Goal: Find contact information: Find contact information

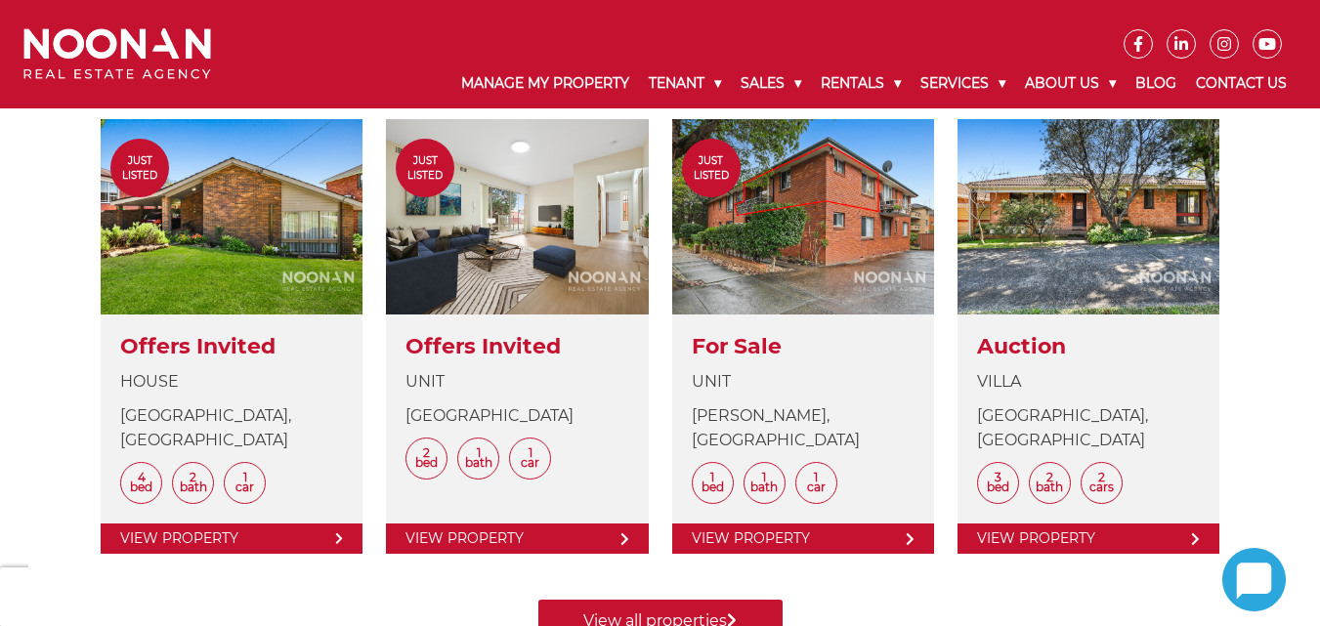
scroll to position [786, 0]
click at [1178, 37] on icon at bounding box center [1181, 44] width 27 height 16
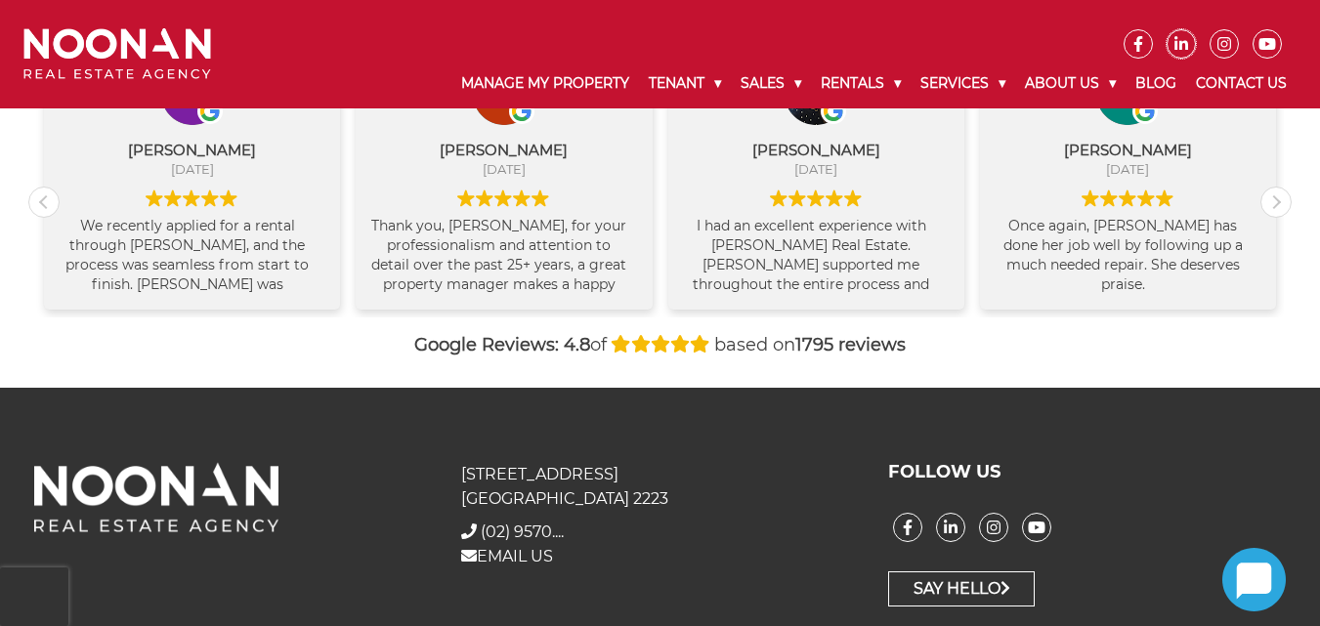
scroll to position [2224, 0]
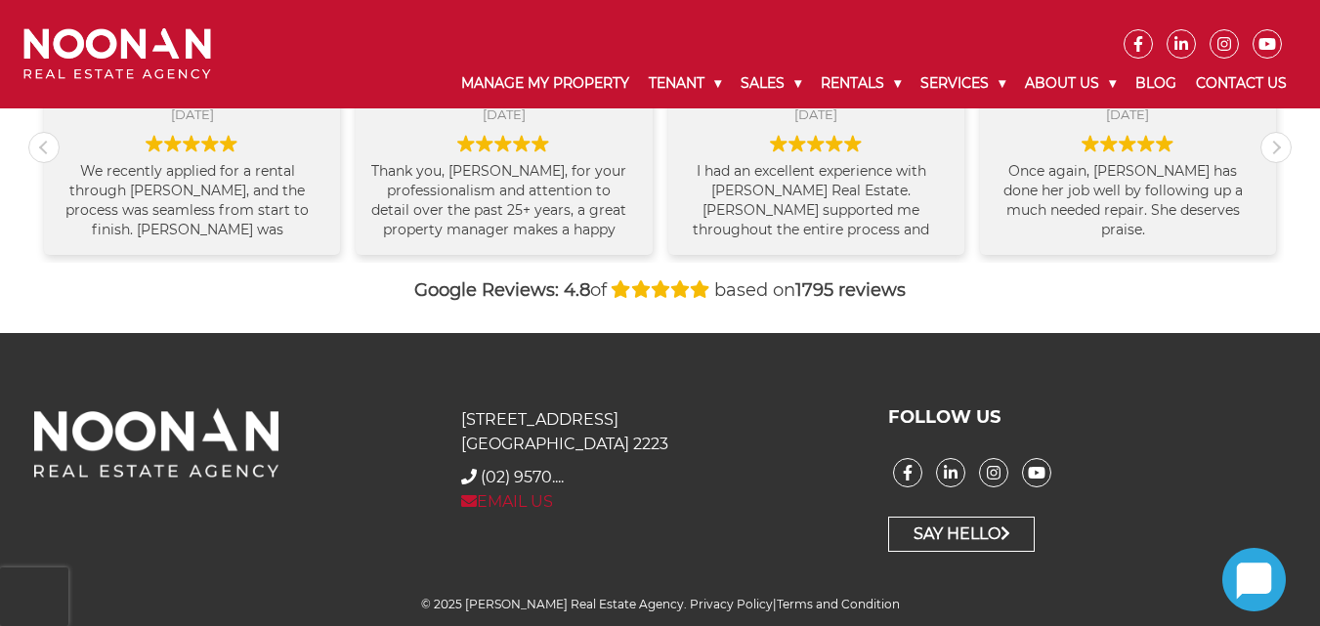
click at [525, 500] on link "EMAIL US" at bounding box center [507, 502] width 92 height 19
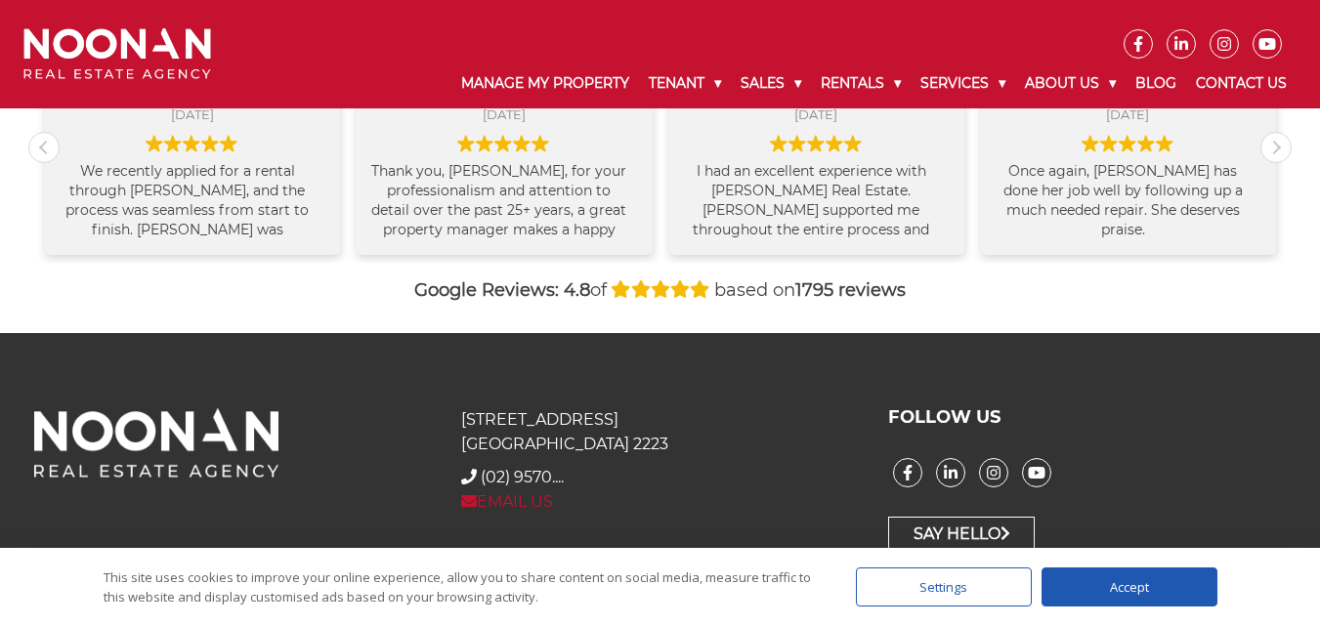
click at [497, 494] on link "EMAIL US" at bounding box center [507, 502] width 92 height 19
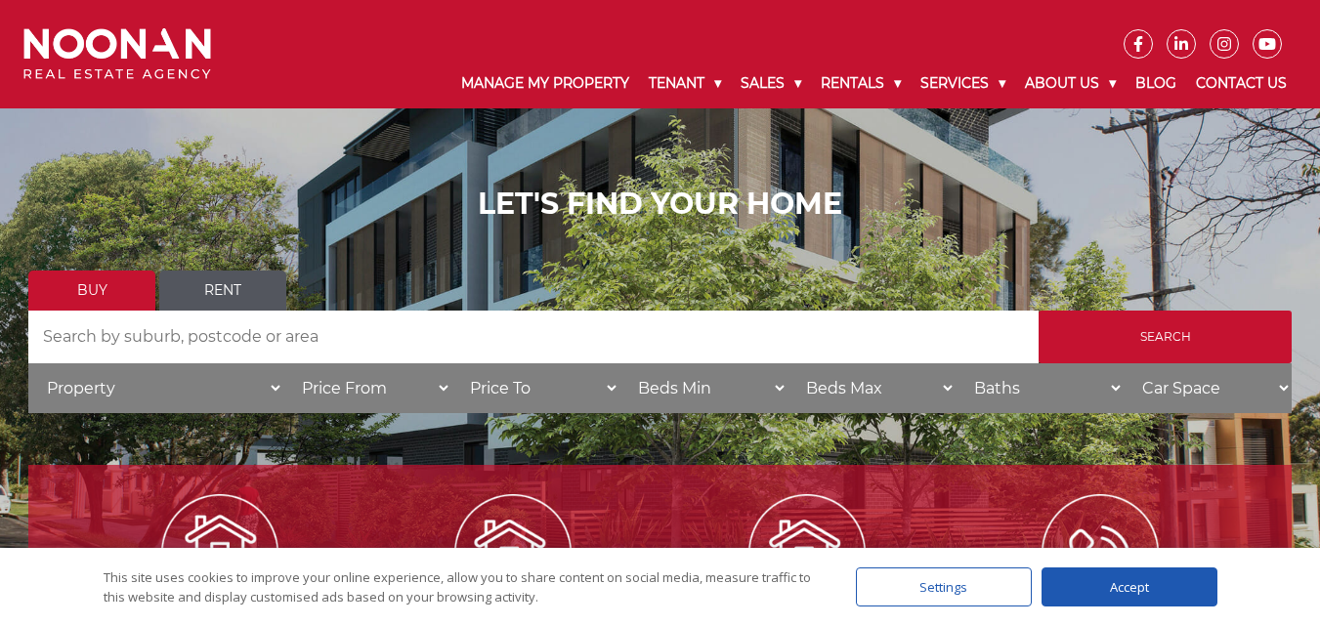
scroll to position [0, 0]
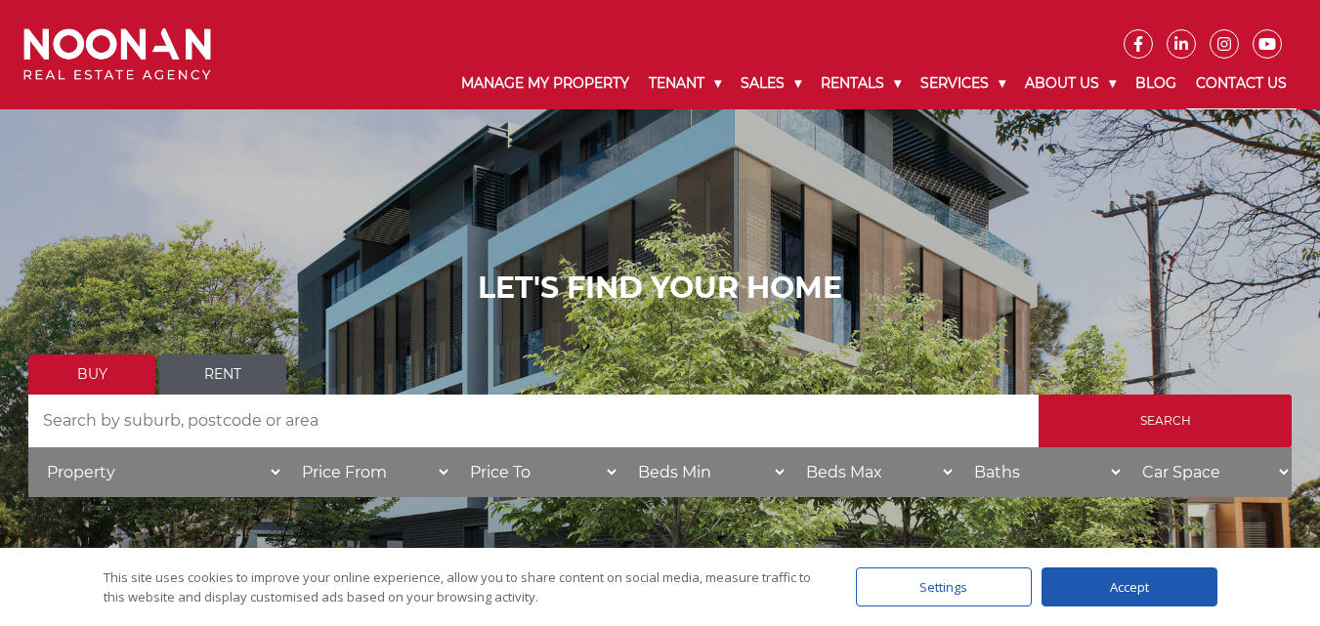
click at [1240, 82] on link "Contact Us" at bounding box center [1242, 84] width 110 height 51
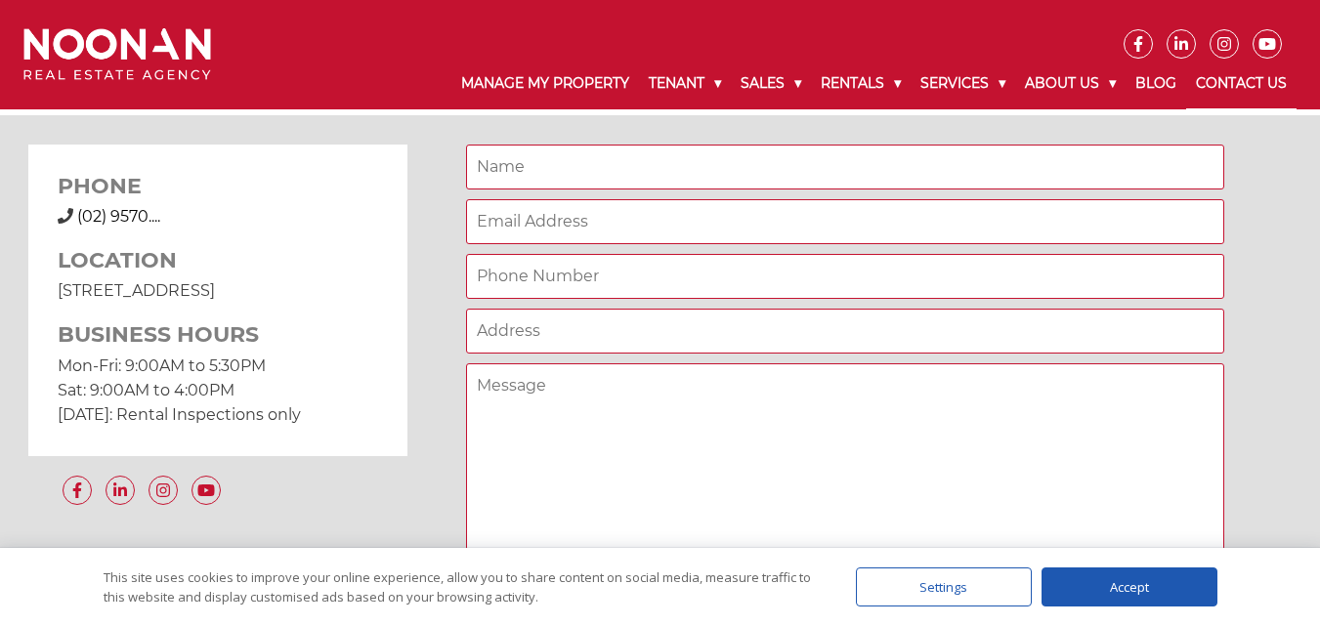
scroll to position [1489, 0]
click at [127, 210] on span "(02) 9570...." at bounding box center [118, 217] width 83 height 19
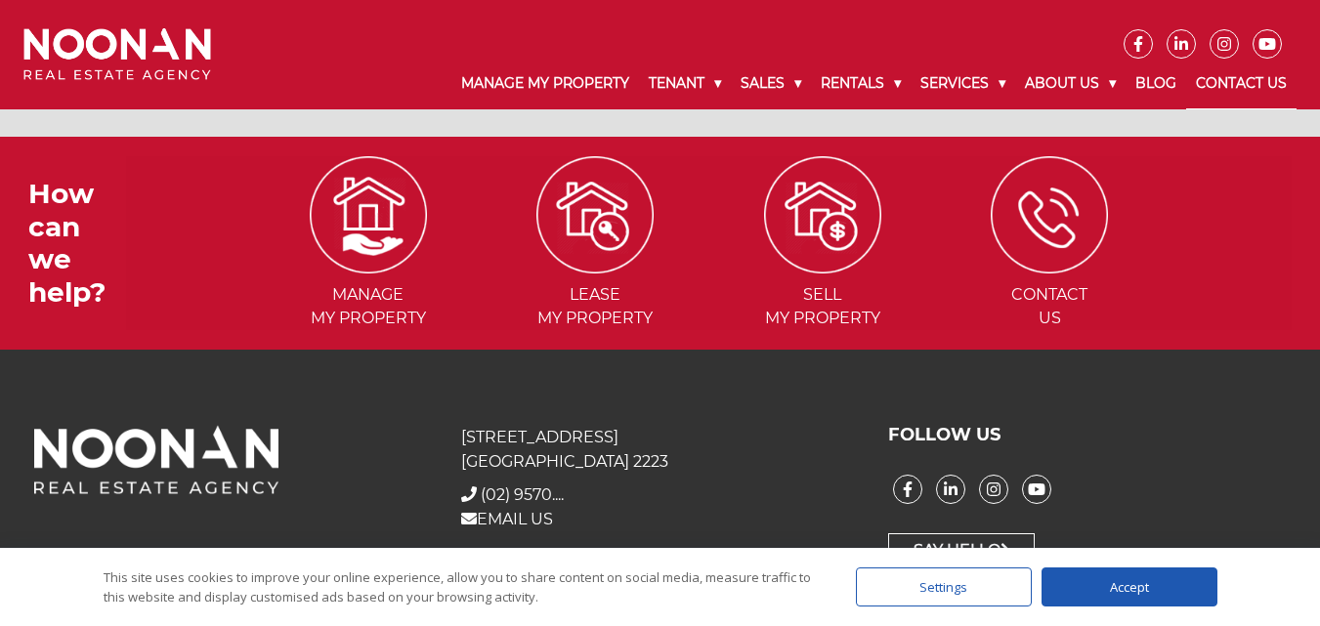
scroll to position [2006, 0]
